Goal: Transaction & Acquisition: Purchase product/service

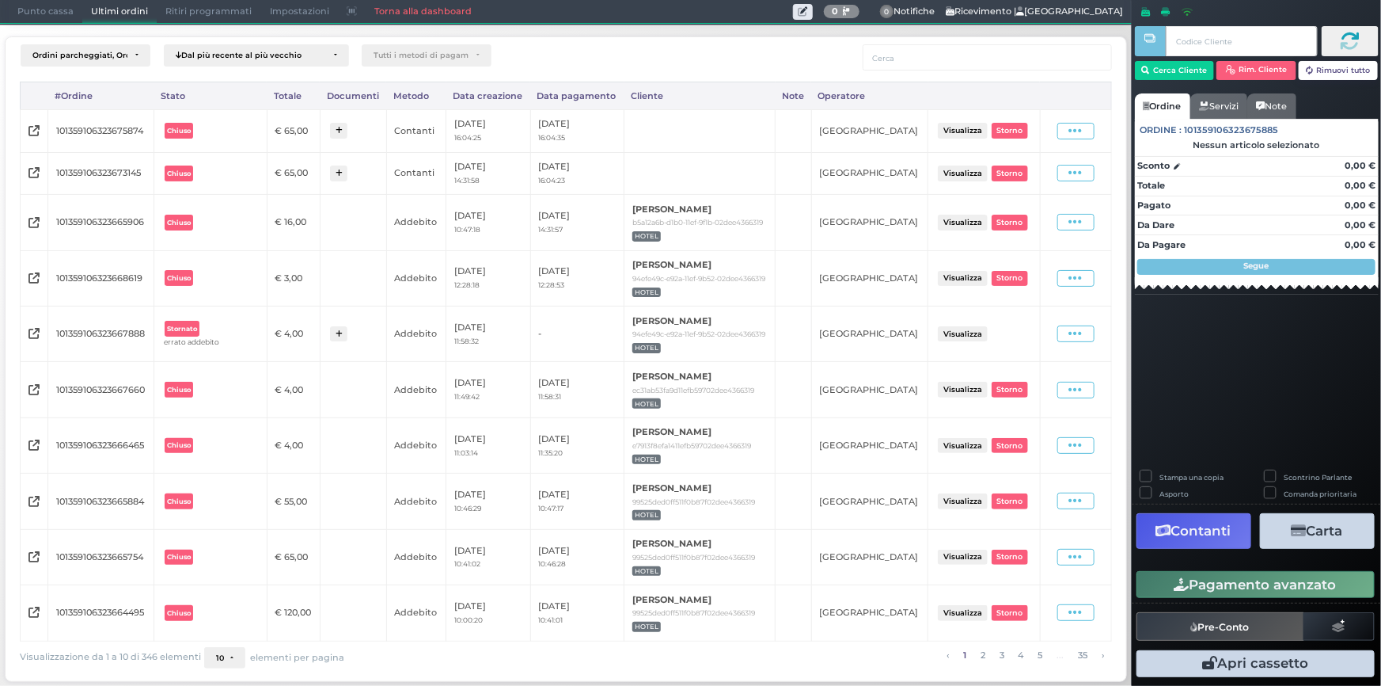
scroll to position [74, 0]
click at [221, 663] on button "10" at bounding box center [224, 658] width 41 height 22
click at [227, 594] on link "50" at bounding box center [248, 597] width 87 height 29
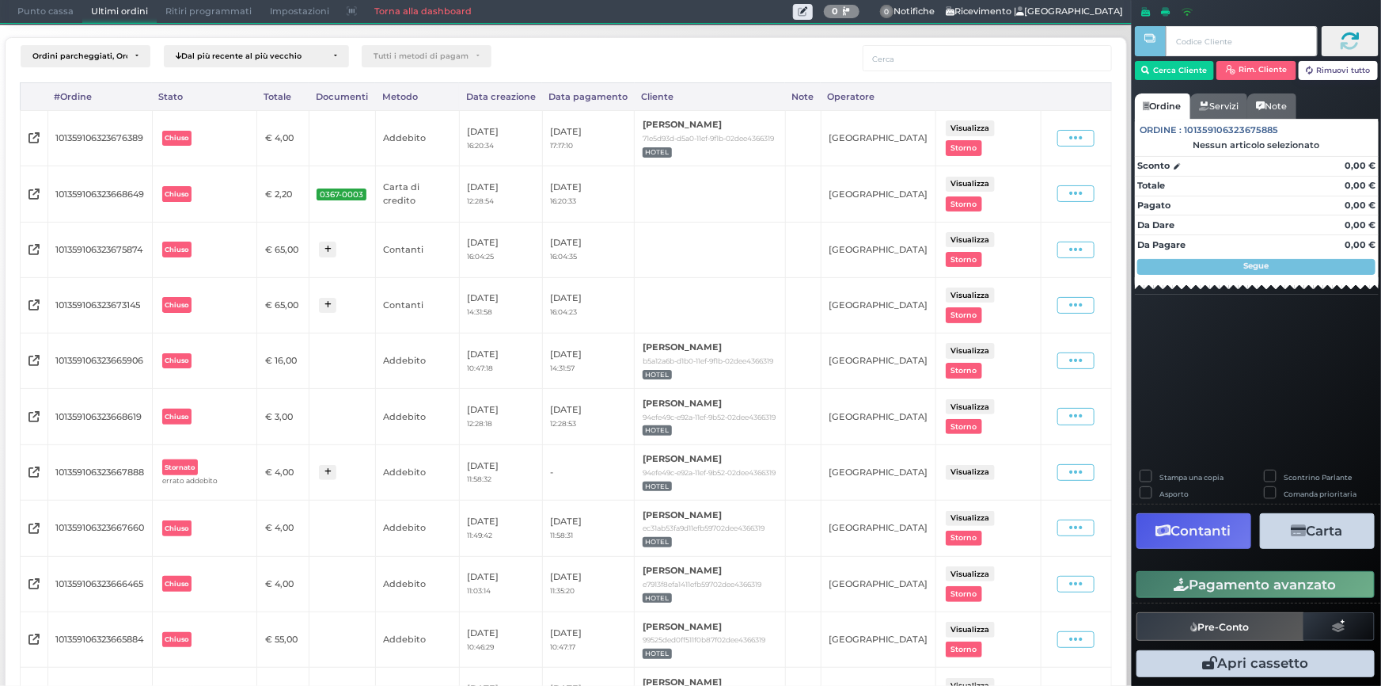
scroll to position [0, 0]
click at [1165, 72] on button "Cerca Cliente" at bounding box center [1175, 70] width 80 height 19
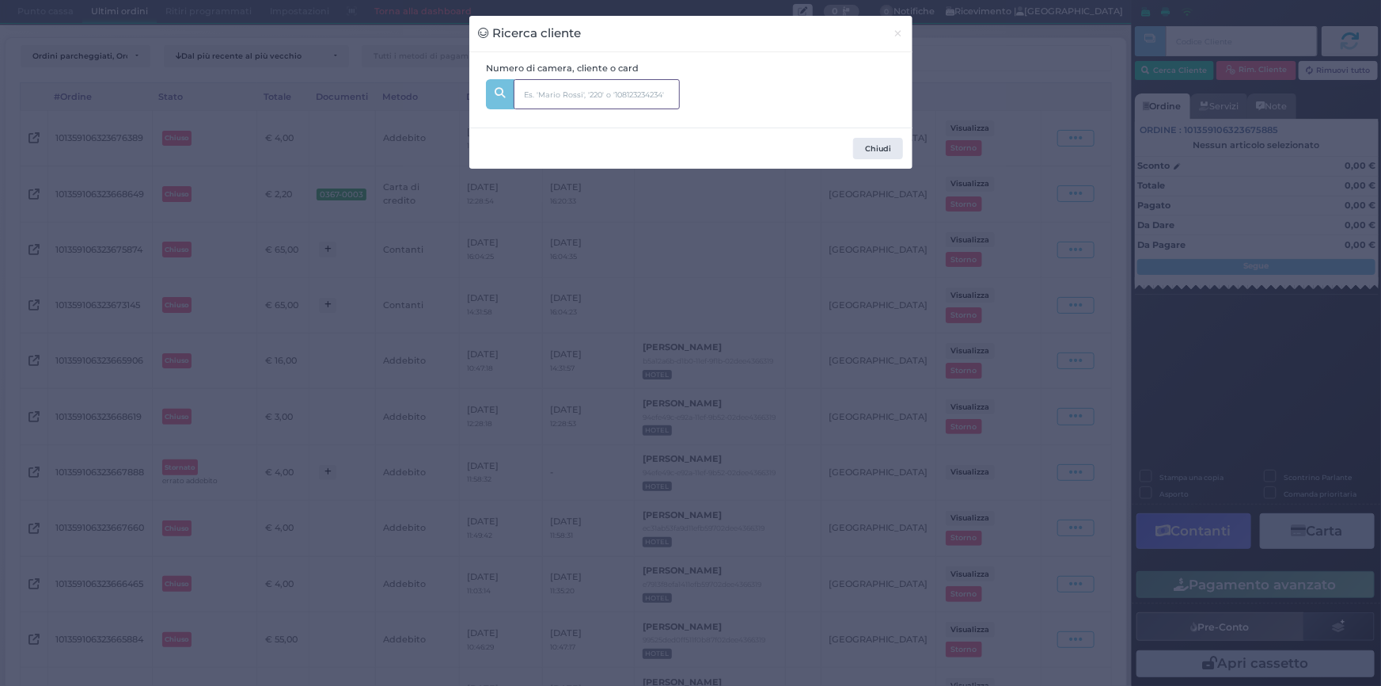
click at [621, 97] on input "text" at bounding box center [597, 94] width 166 height 30
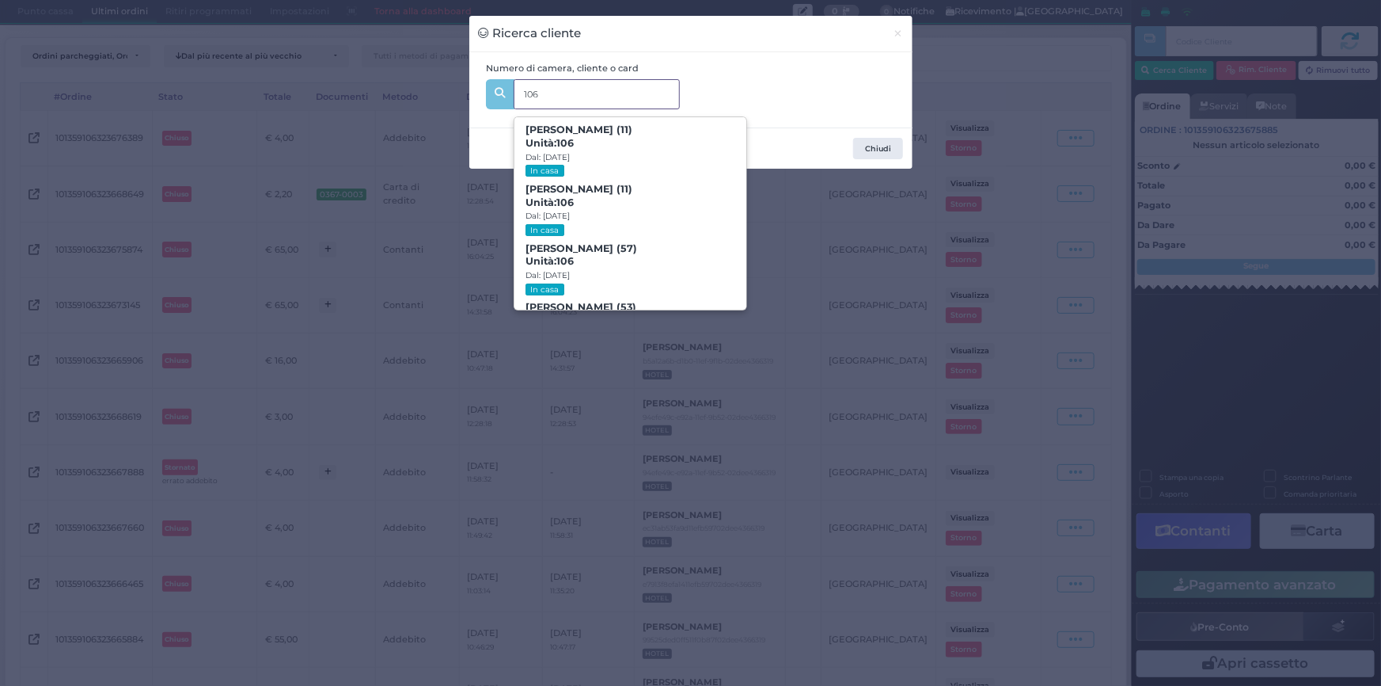
type input "106"
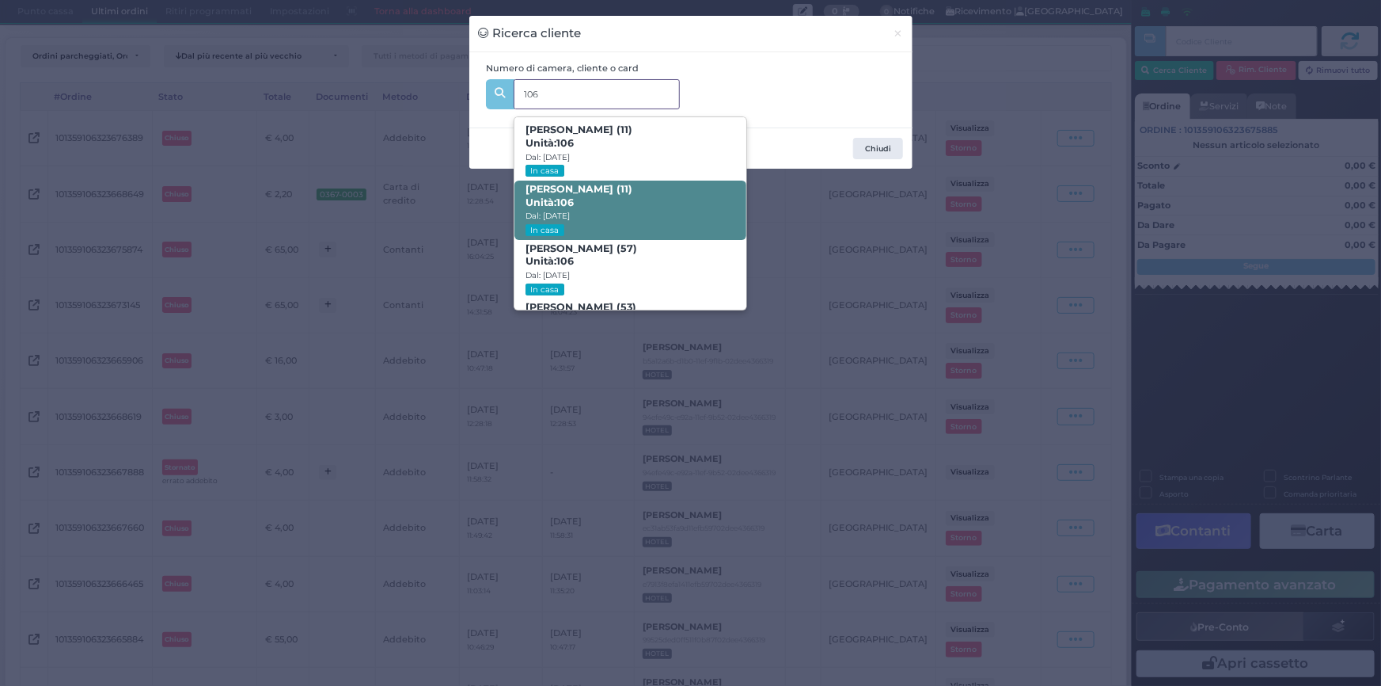
scroll to position [74, 0]
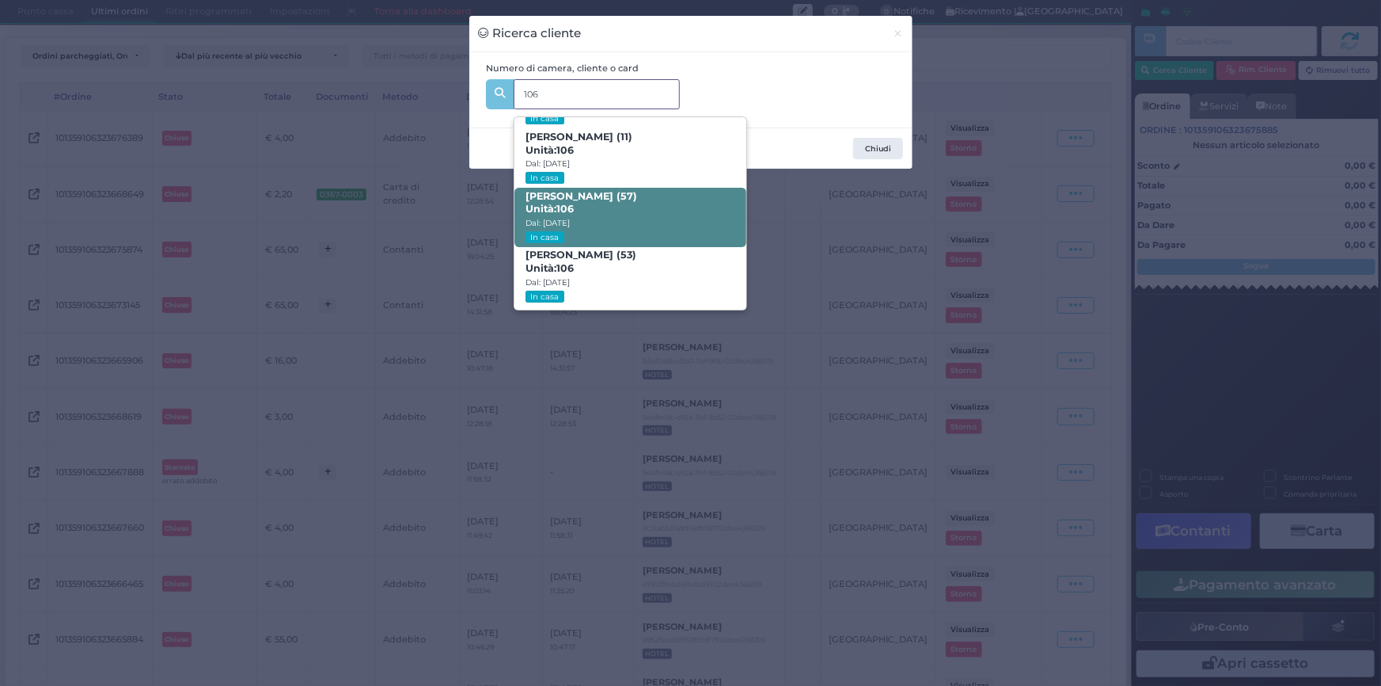
click at [629, 214] on span "Candido Cristofanelli (57) Unità: 106 Dal: 23/08/2025 In casa" at bounding box center [631, 217] width 232 height 59
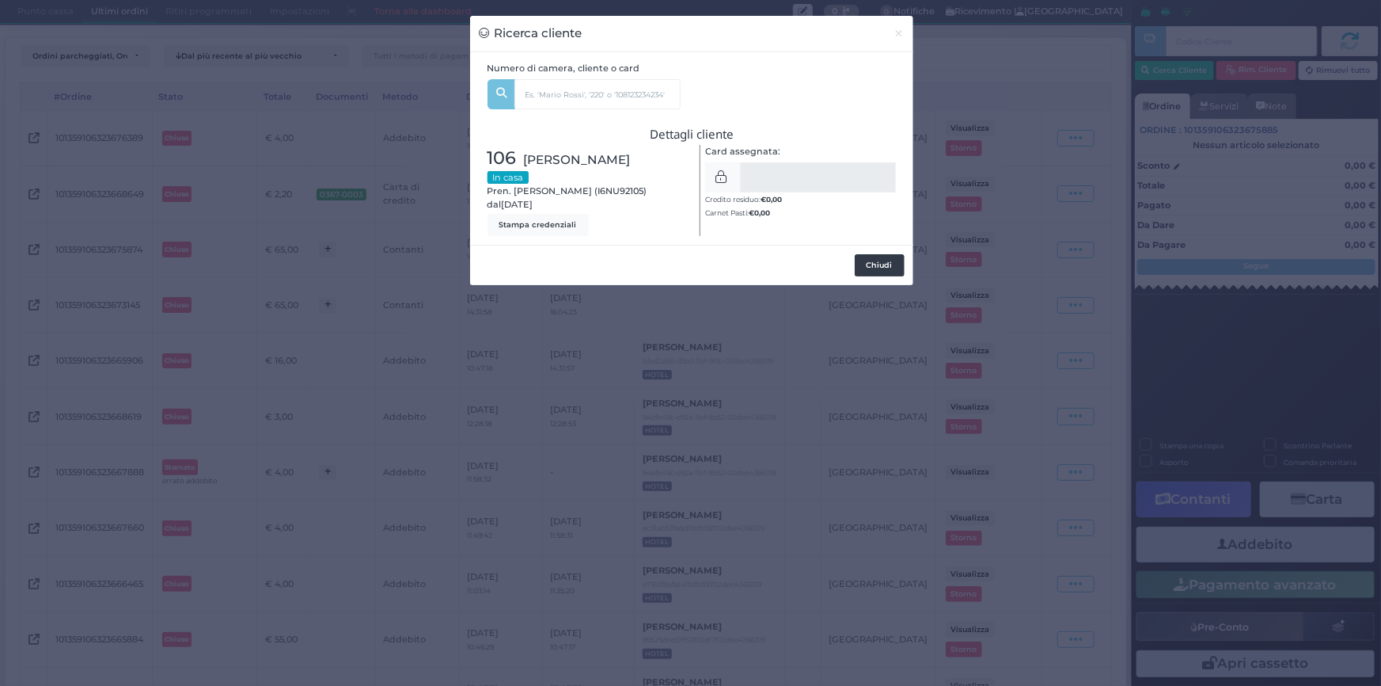
click at [880, 258] on button "Chiudi" at bounding box center [880, 265] width 50 height 22
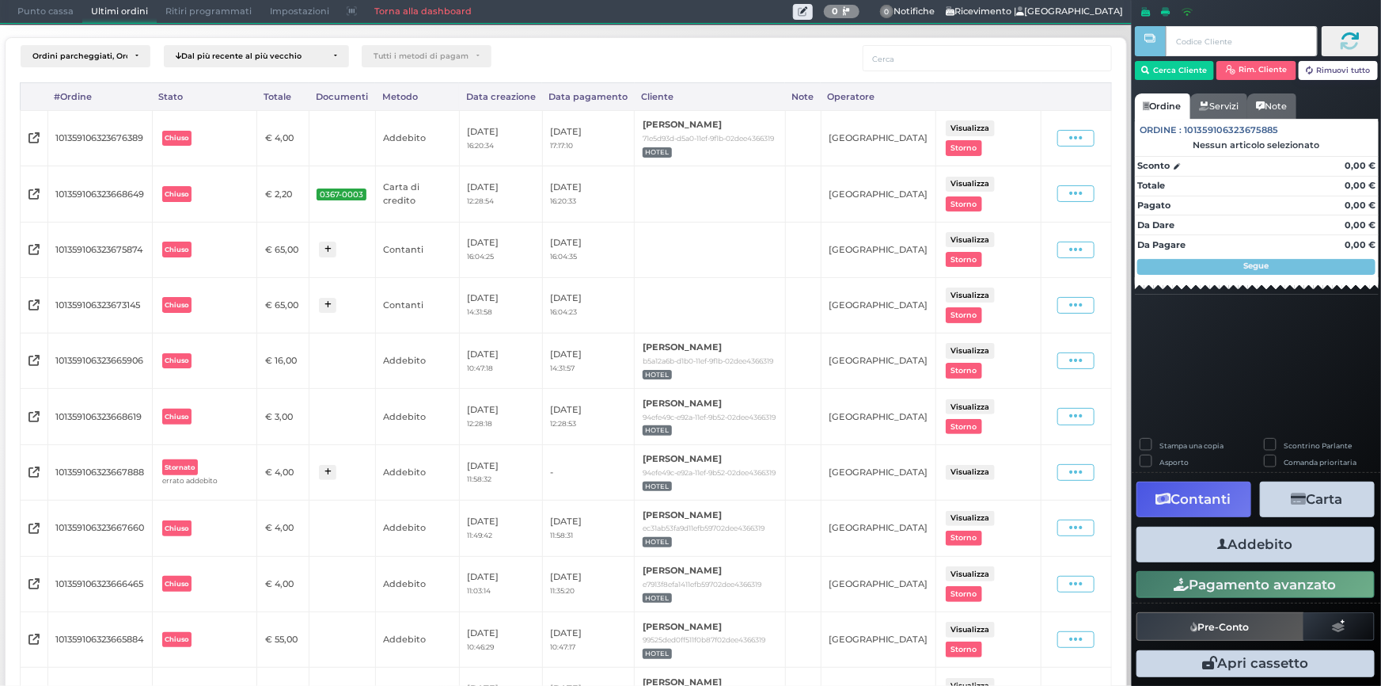
click at [49, 1] on span "Punto cassa" at bounding box center [46, 12] width 74 height 22
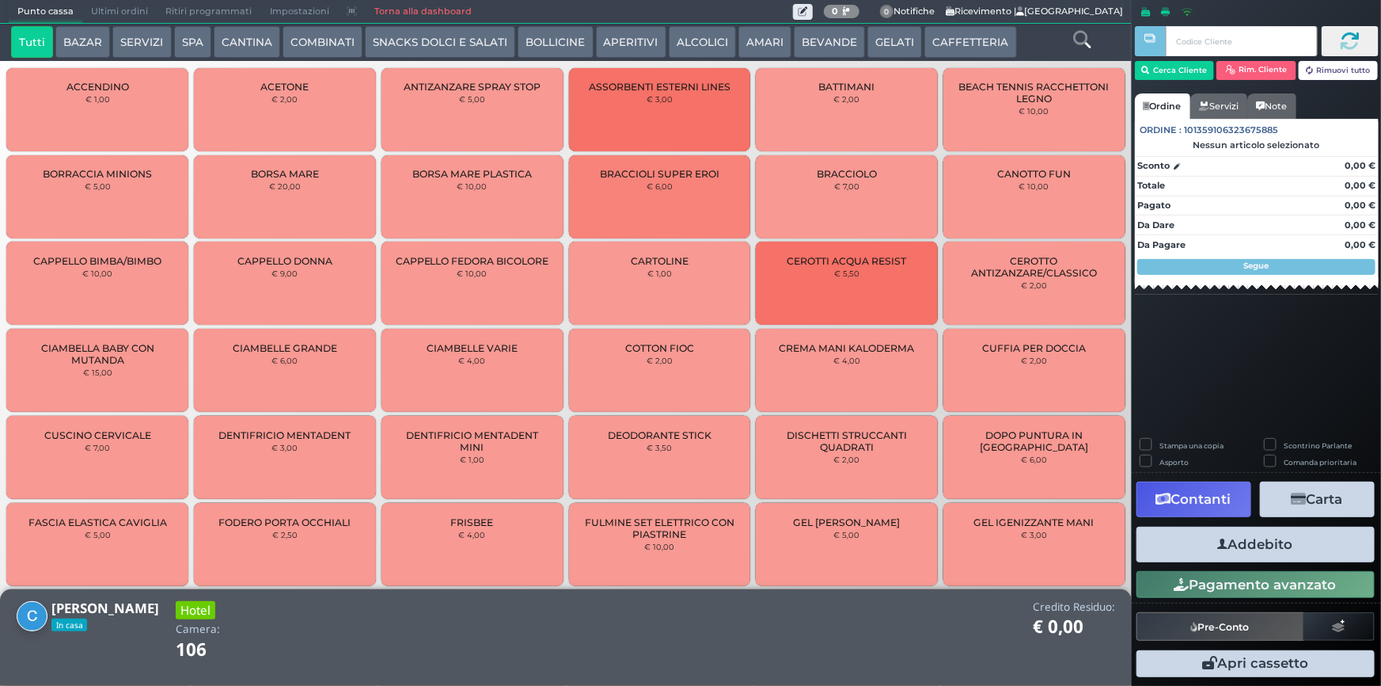
click at [1081, 37] on icon at bounding box center [1081, 39] width 17 height 17
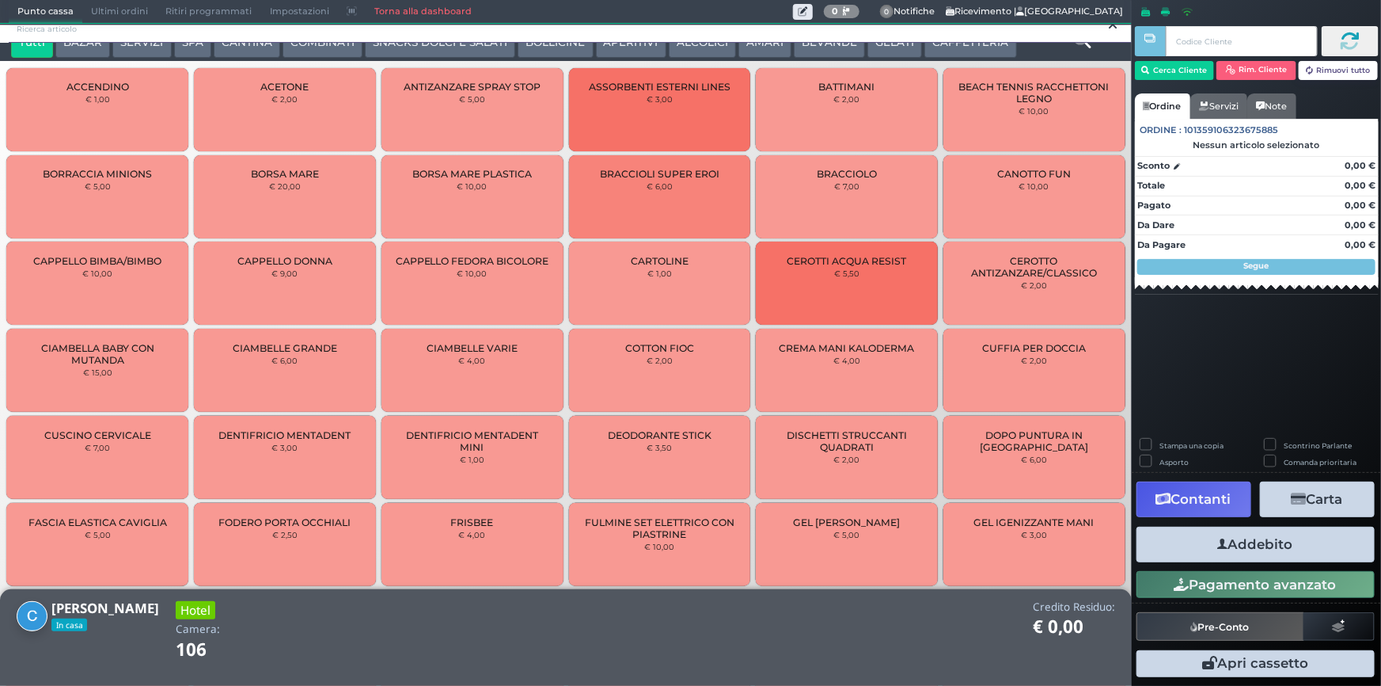
scroll to position [0, 0]
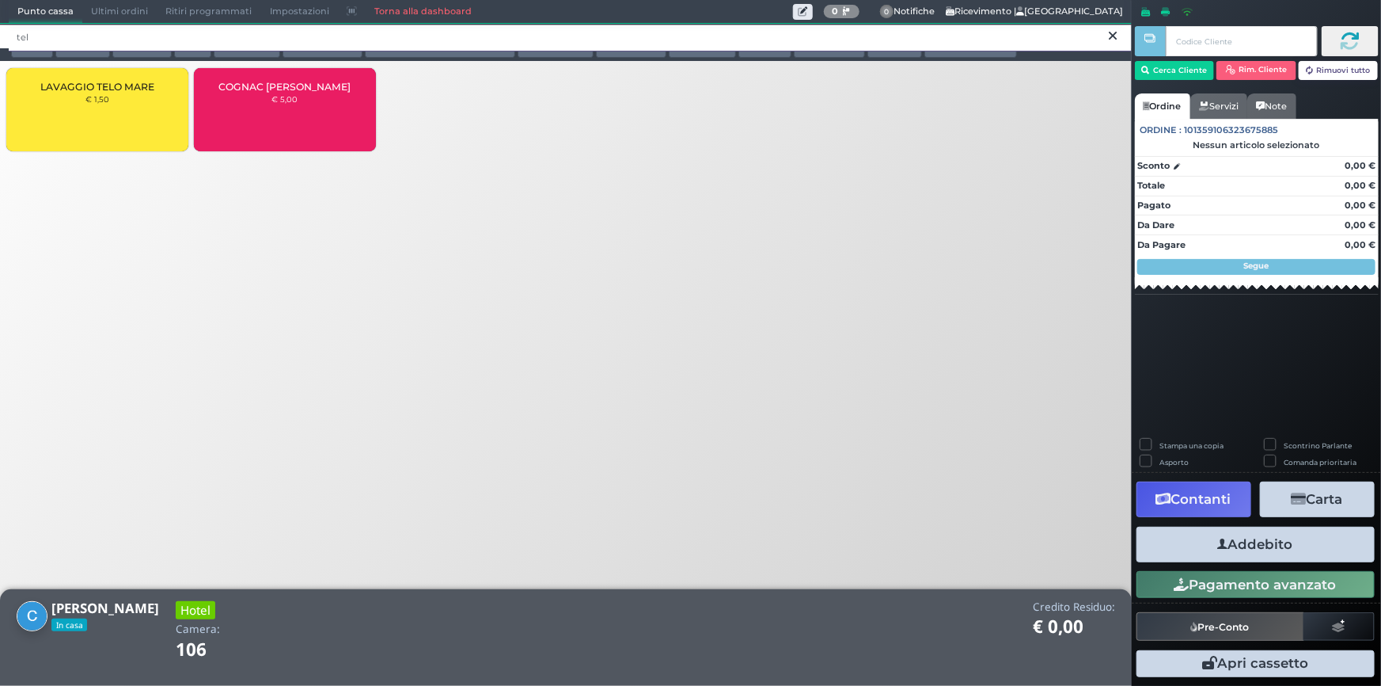
type input "tel"
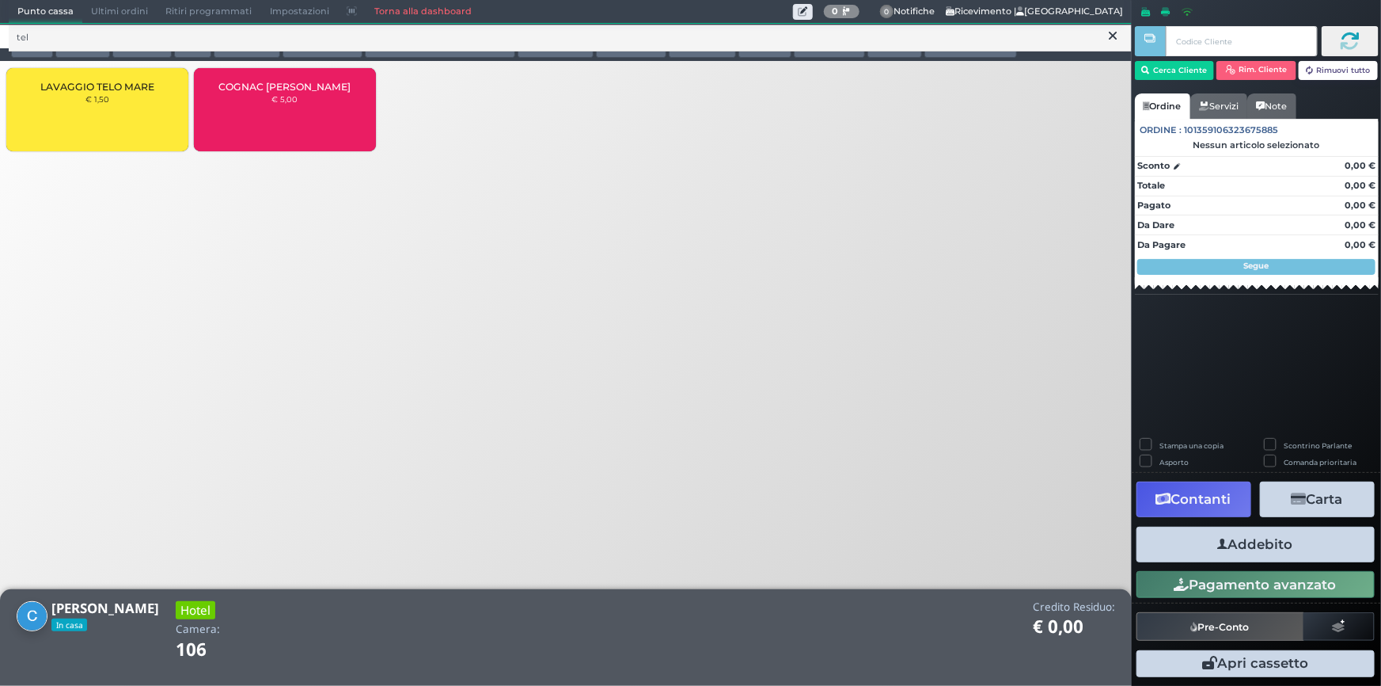
click at [108, 118] on div "LAVAGGIO TELO MARE € 1,50" at bounding box center [97, 109] width 182 height 83
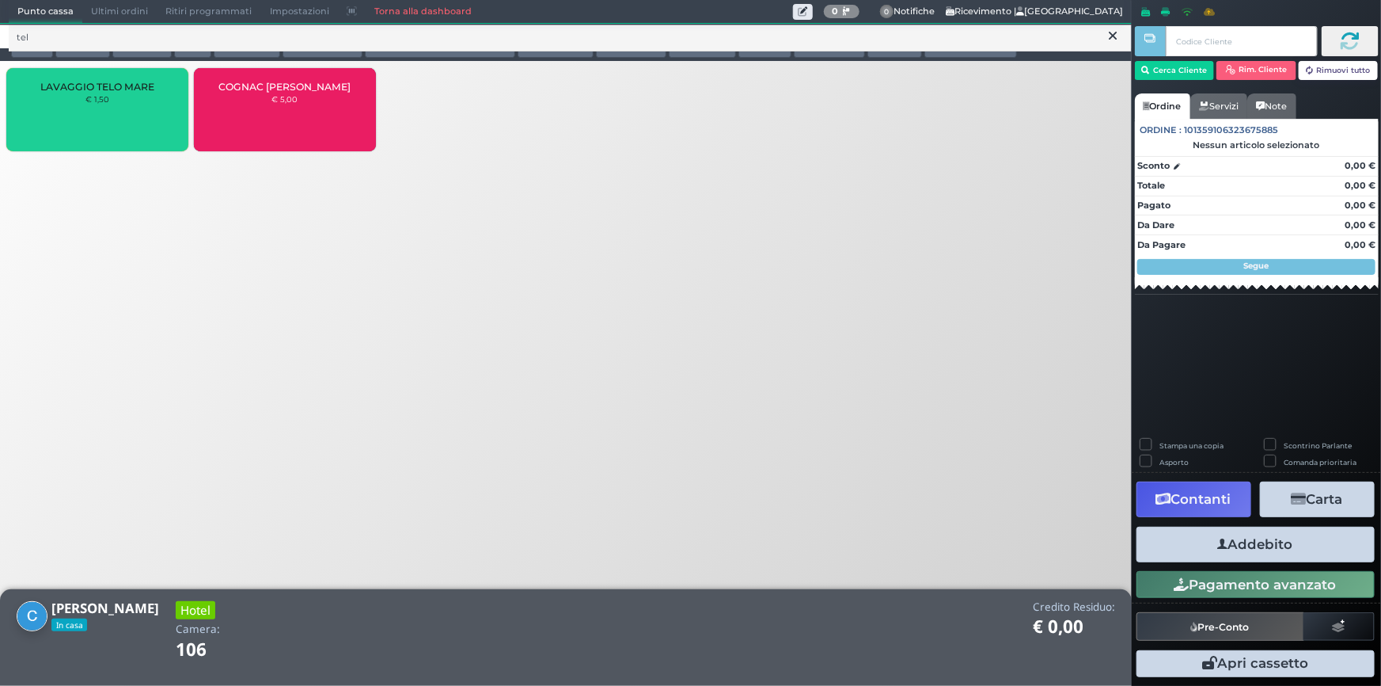
click at [108, 118] on div "LAVAGGIO TELO MARE € 1,50" at bounding box center [97, 109] width 182 height 83
click at [108, 117] on div "LAVAGGIO TELO MARE € 1,50" at bounding box center [97, 109] width 182 height 83
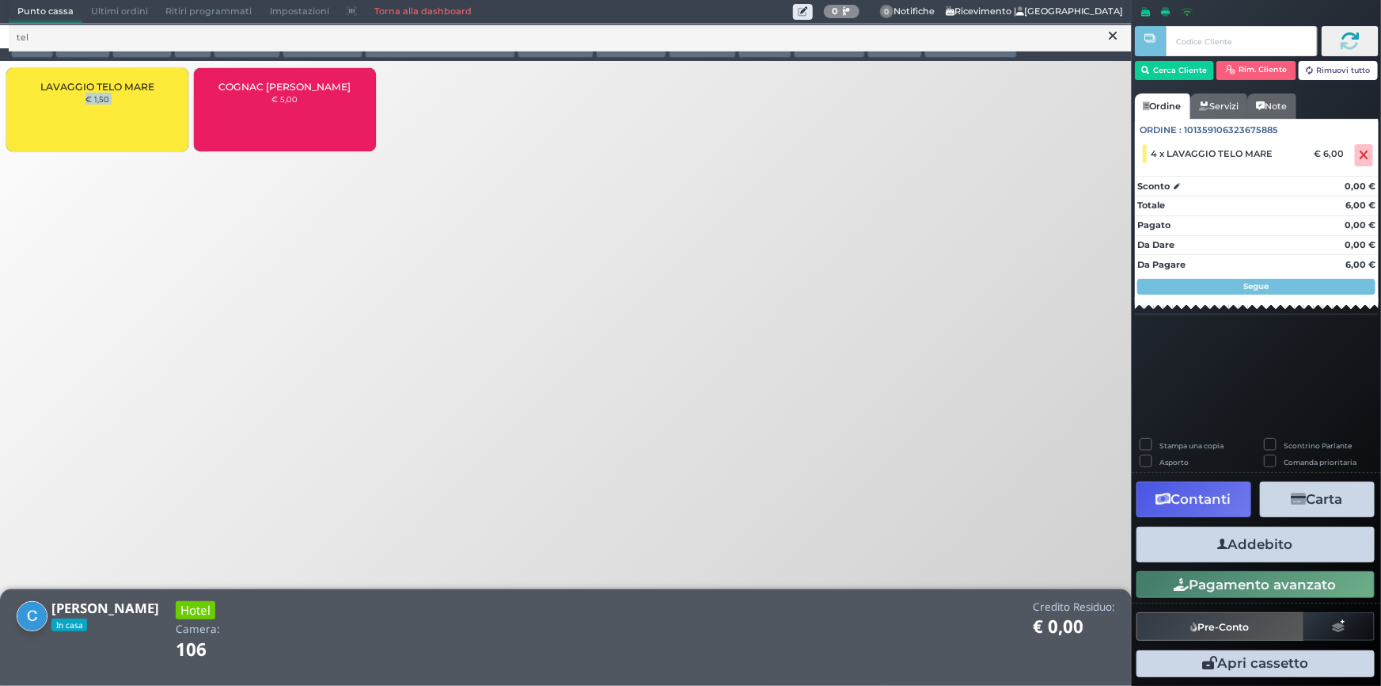
click at [1248, 544] on button "Addebito" at bounding box center [1256, 544] width 238 height 36
